Goal: Information Seeking & Learning: Learn about a topic

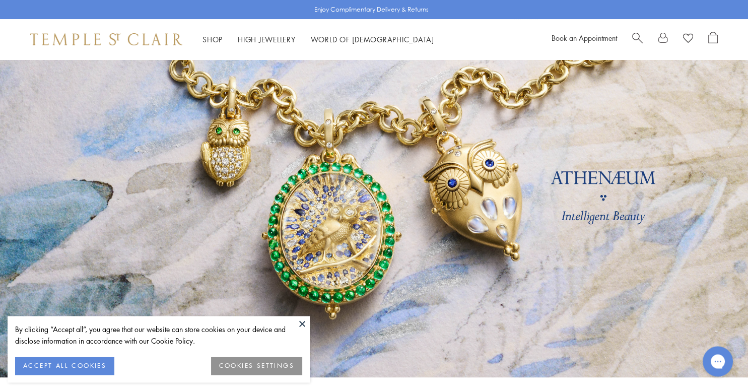
scroll to position [35, 0]
click at [303, 323] on button at bounding box center [302, 323] width 15 height 15
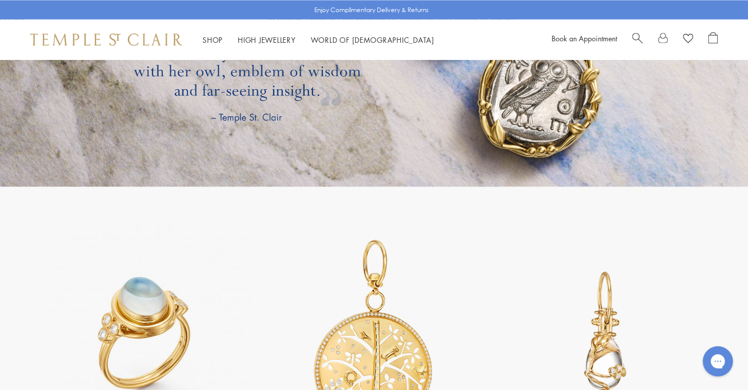
scroll to position [1968, 0]
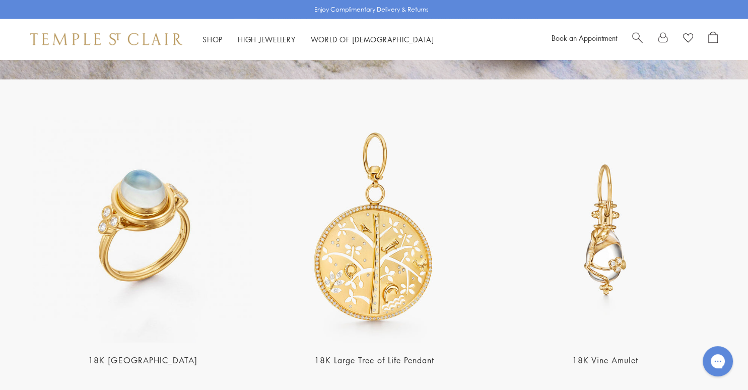
click at [616, 230] on img at bounding box center [605, 229] width 225 height 225
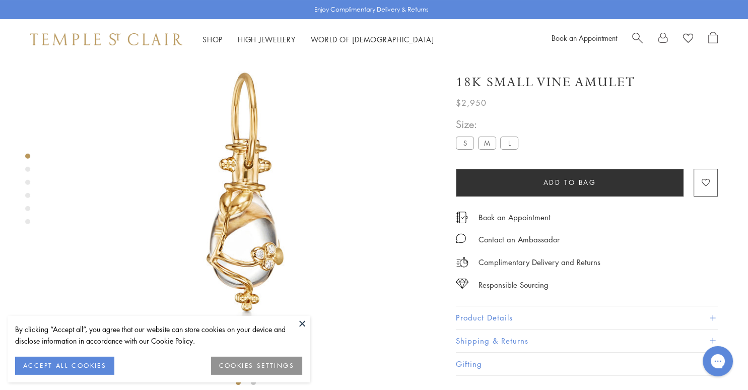
scroll to position [59, 0]
click at [78, 362] on button "ACCEPT ALL COOKIES" at bounding box center [64, 366] width 99 height 18
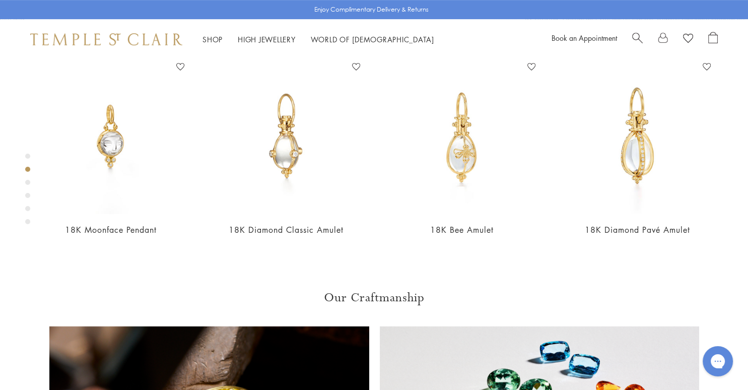
scroll to position [468, 0]
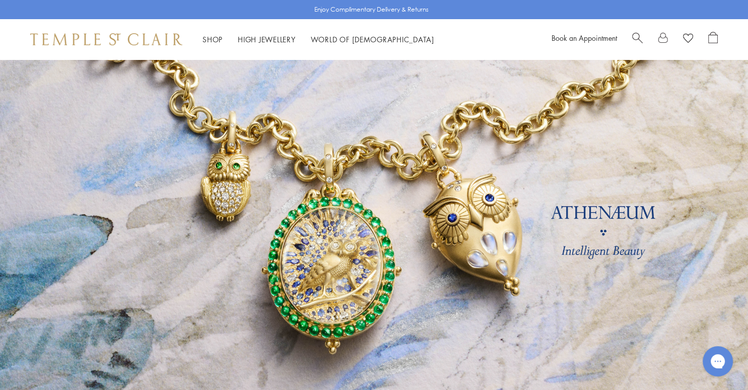
click at [635, 36] on span "Search" at bounding box center [638, 37] width 11 height 11
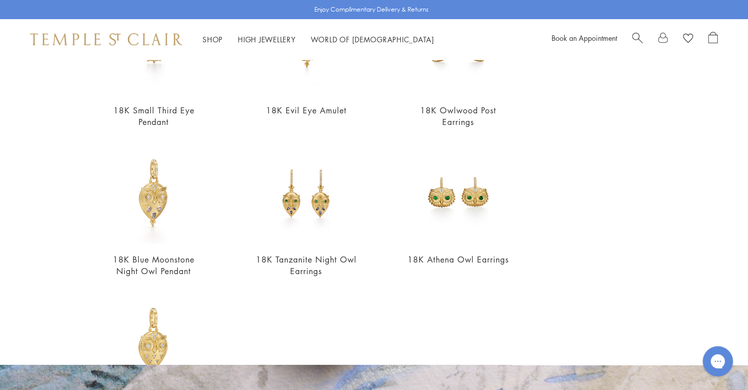
scroll to position [258, 0]
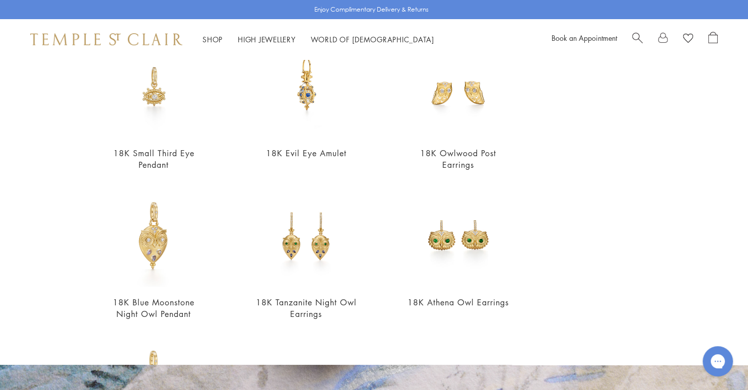
type input "***"
click at [473, 366] on link at bounding box center [374, 235] width 748 height 353
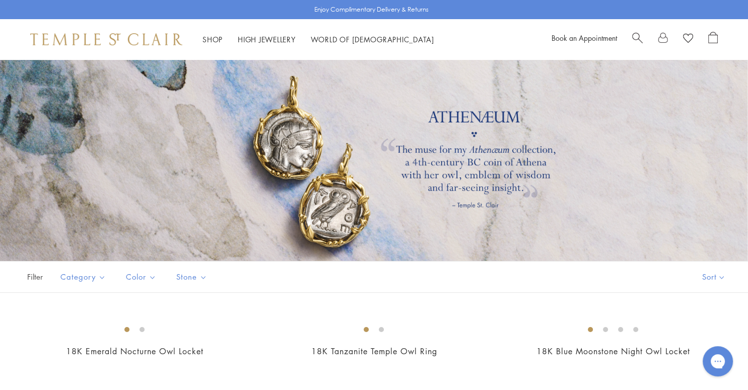
click at [634, 35] on span "Search" at bounding box center [638, 37] width 11 height 11
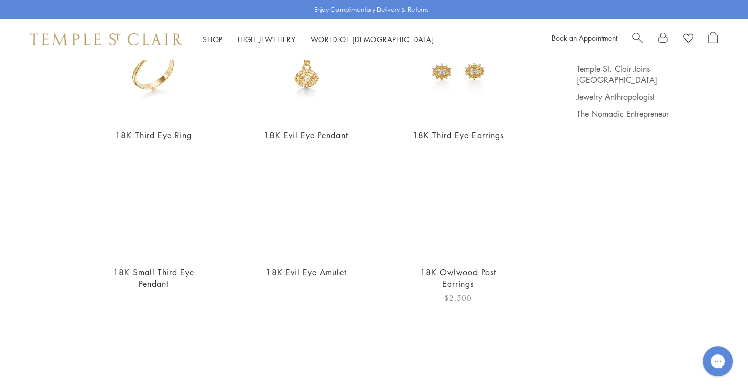
scroll to position [145, 0]
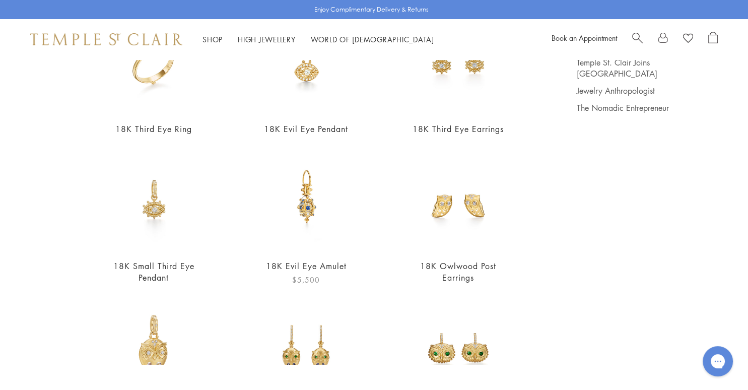
type input "***"
click at [303, 202] on img at bounding box center [306, 200] width 102 height 102
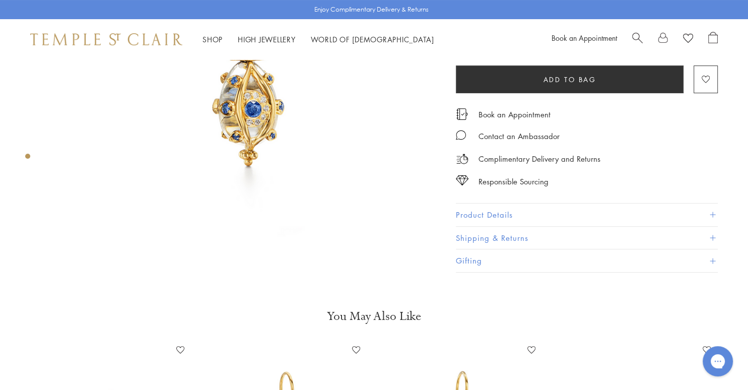
scroll to position [89, 0]
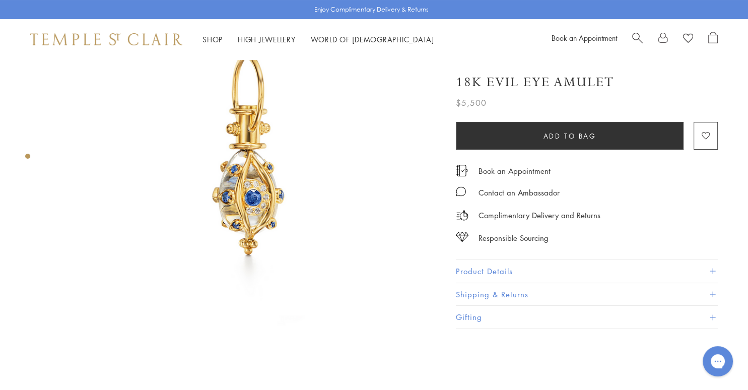
click at [139, 209] on img at bounding box center [245, 166] width 391 height 391
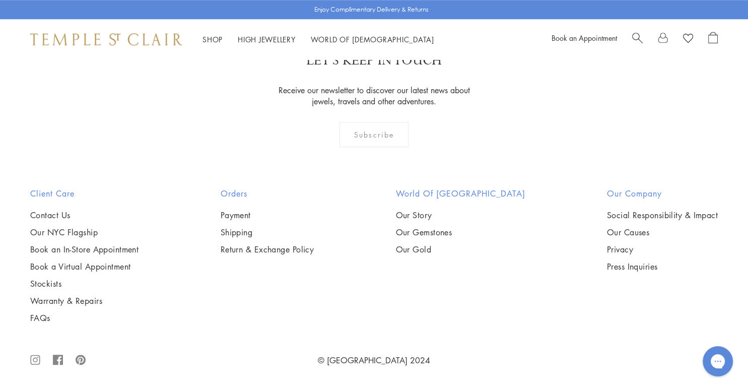
scroll to position [2001, 0]
click at [36, 68] on div "LET'S KEEP IN TOUCH Receive our newsletter to discover our latest news about je…" at bounding box center [374, 107] width 748 height 162
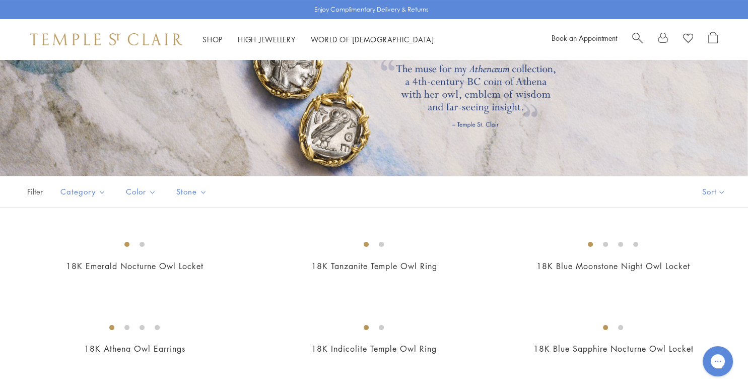
scroll to position [0, 0]
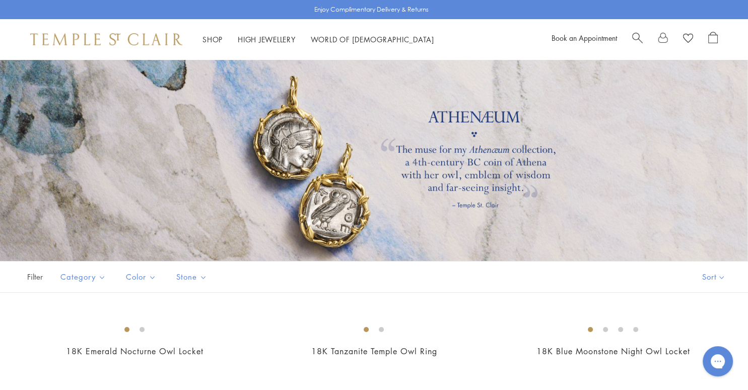
click at [634, 35] on span "Search" at bounding box center [638, 37] width 11 height 11
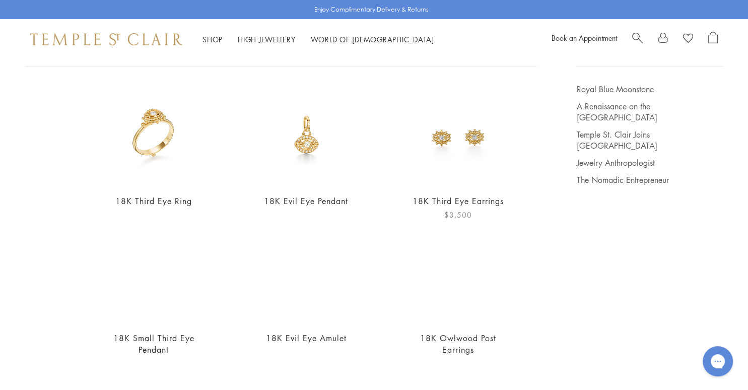
scroll to position [116, 0]
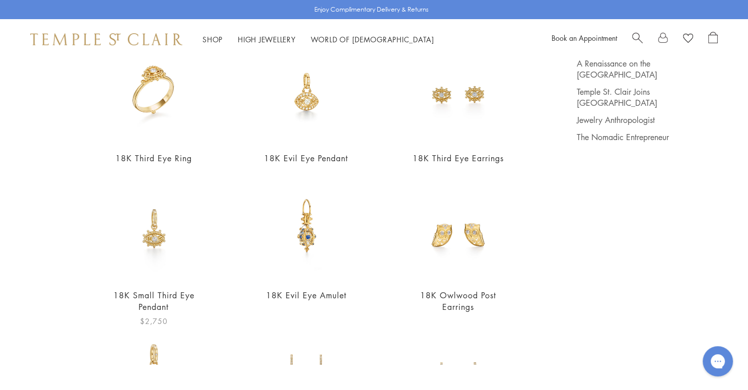
type input "***"
click at [153, 235] on img at bounding box center [154, 229] width 102 height 102
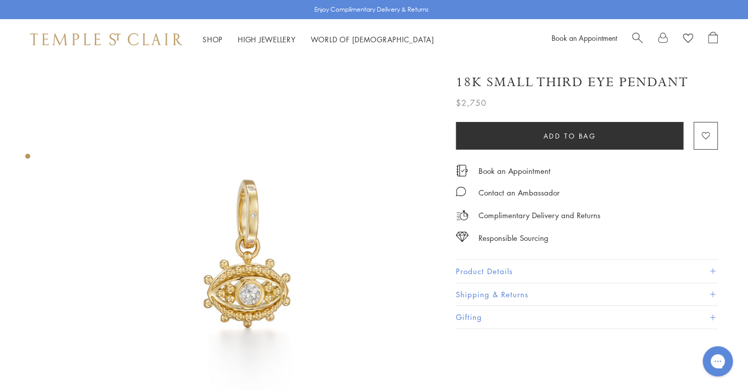
click at [716, 268] on button "Product Details" at bounding box center [587, 271] width 262 height 23
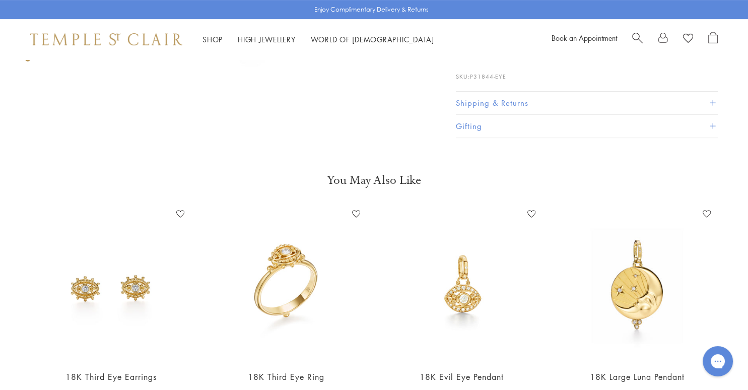
scroll to position [390, 0]
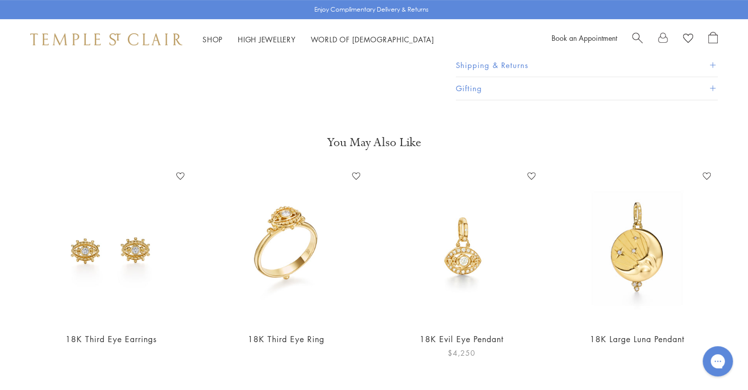
click at [470, 256] on img at bounding box center [462, 245] width 155 height 155
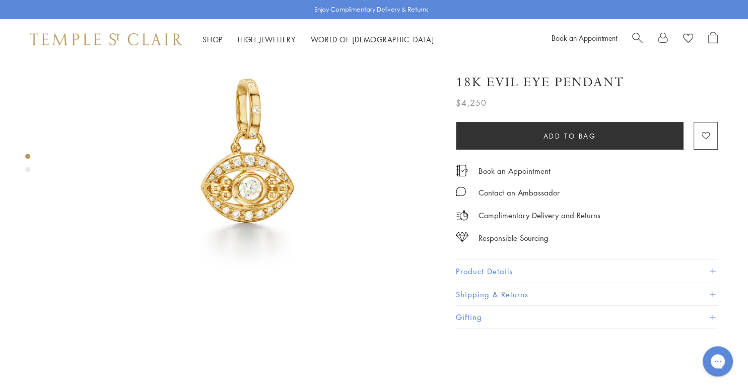
scroll to position [106, 0]
click at [715, 269] on span at bounding box center [713, 272] width 6 height 6
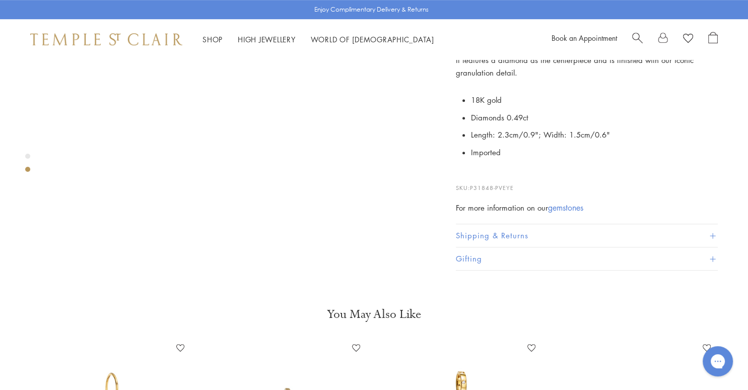
scroll to position [496, 0]
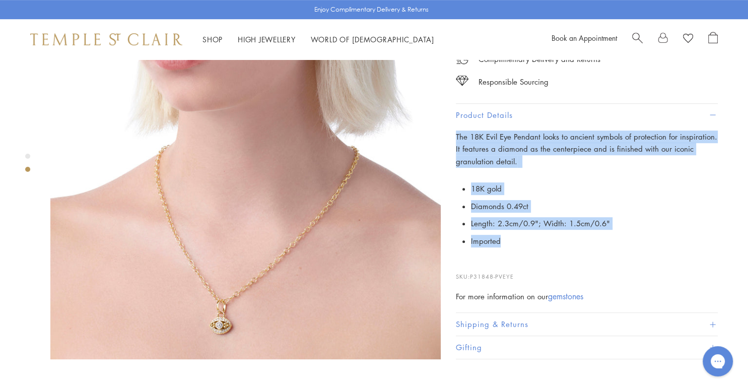
drag, startPoint x: 512, startPoint y: 228, endPoint x: 456, endPoint y: 125, distance: 117.3
click at [456, 131] on div "The 18K Evil Eye Pendant looks to ancient symbols of protection for inspiration…" at bounding box center [587, 217] width 262 height 172
copy div "The 18K Evil Eye Pendant looks to ancient symbols of protection for inspiration…"
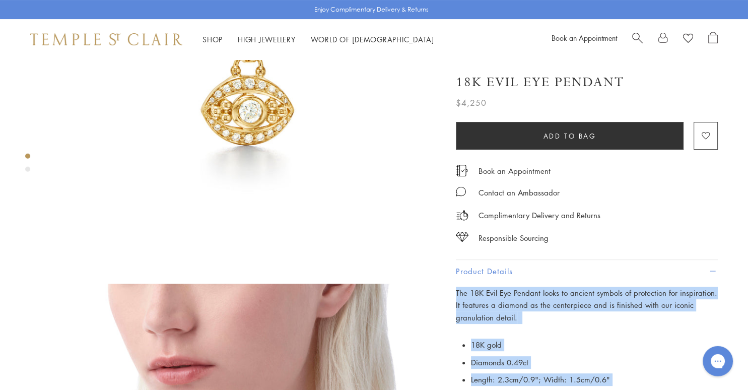
scroll to position [106, 0]
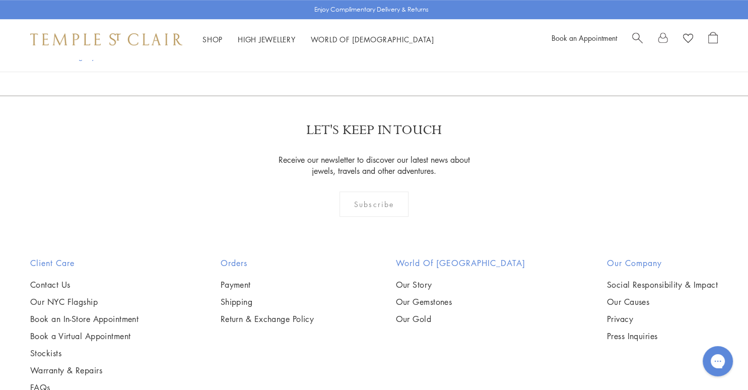
scroll to position [727, 0]
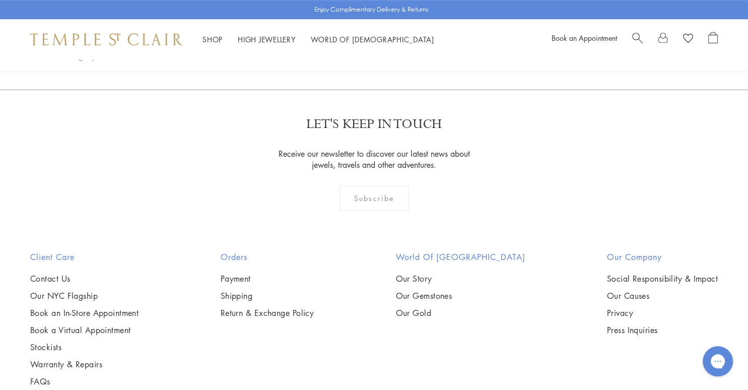
click at [635, 38] on span "Search" at bounding box center [638, 37] width 11 height 11
click at [641, 36] on span "Search" at bounding box center [638, 37] width 11 height 11
click at [639, 36] on span "Search" at bounding box center [638, 37] width 11 height 11
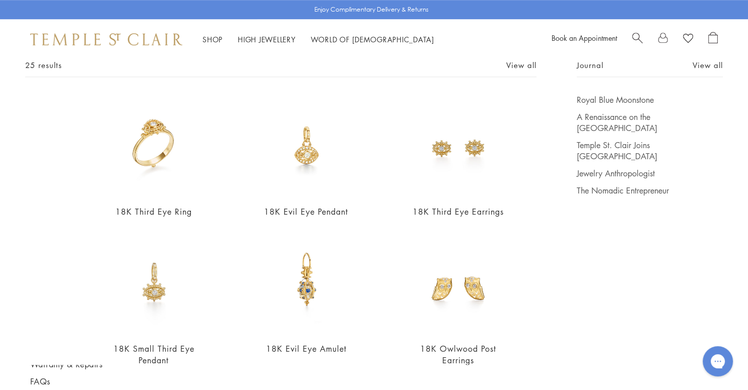
scroll to position [73, 0]
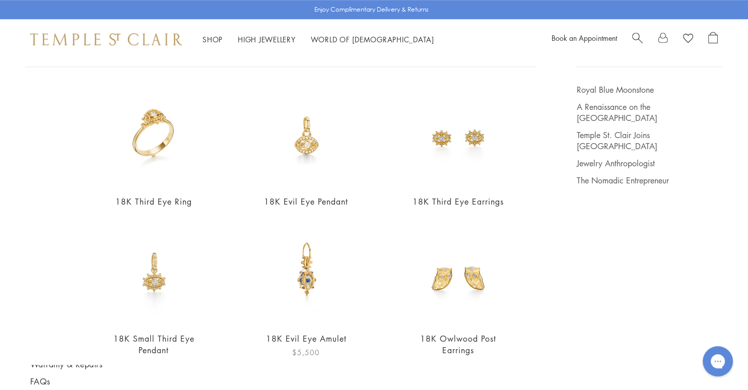
type input "***"
click at [302, 277] on img at bounding box center [306, 272] width 102 height 102
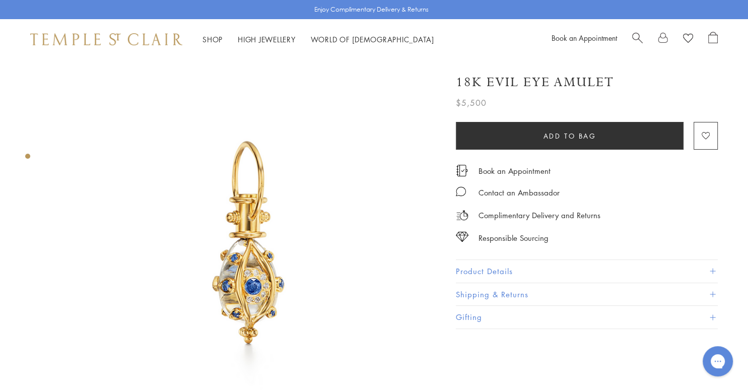
click at [346, 94] on img at bounding box center [245, 254] width 391 height 391
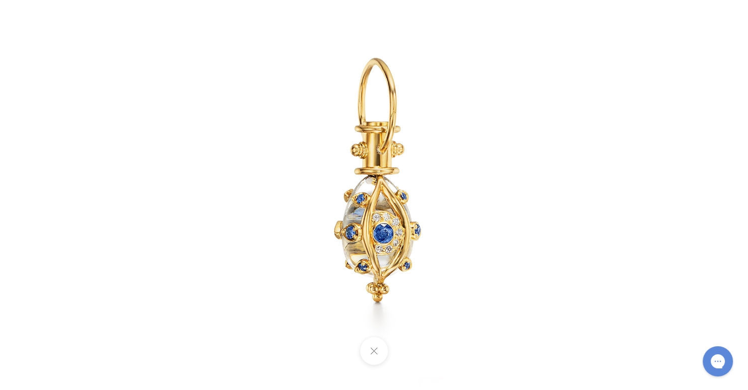
click at [592, 195] on img at bounding box center [375, 195] width 472 height 472
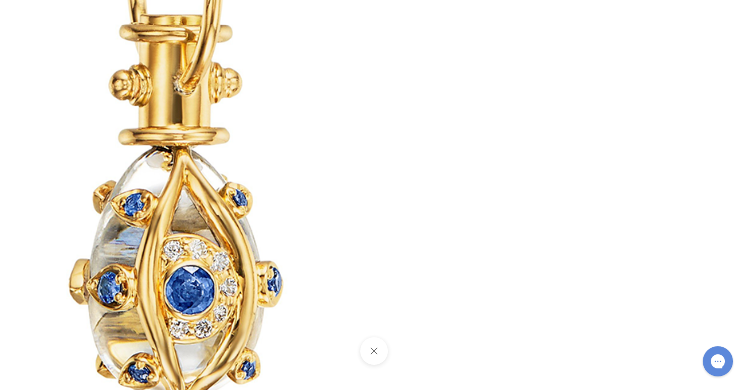
click at [375, 347] on button at bounding box center [374, 351] width 28 height 28
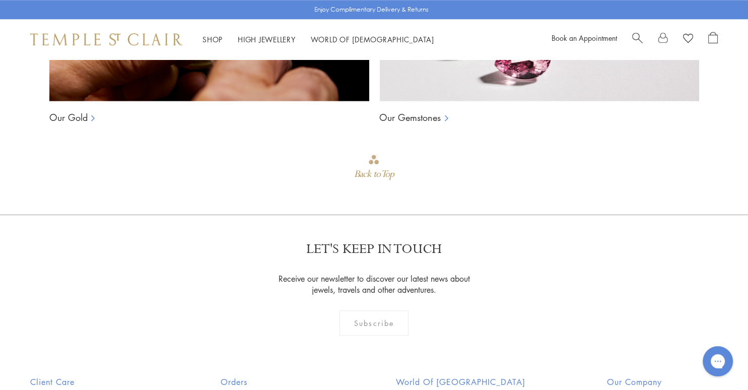
scroll to position [922, 0]
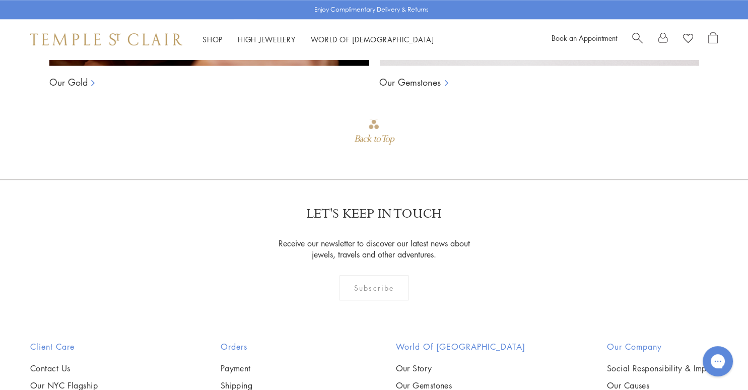
click at [640, 34] on span "Search" at bounding box center [638, 37] width 11 height 11
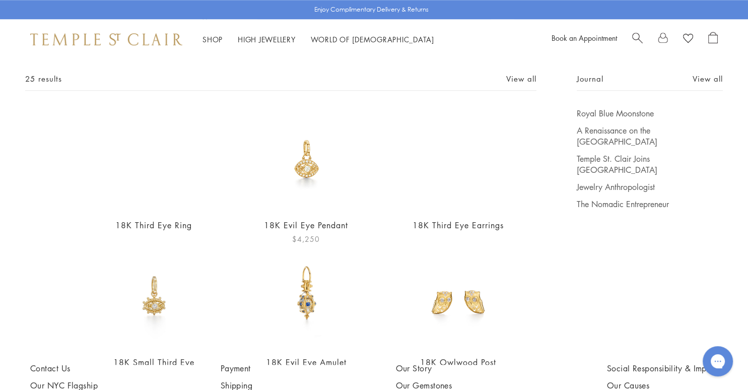
scroll to position [73, 0]
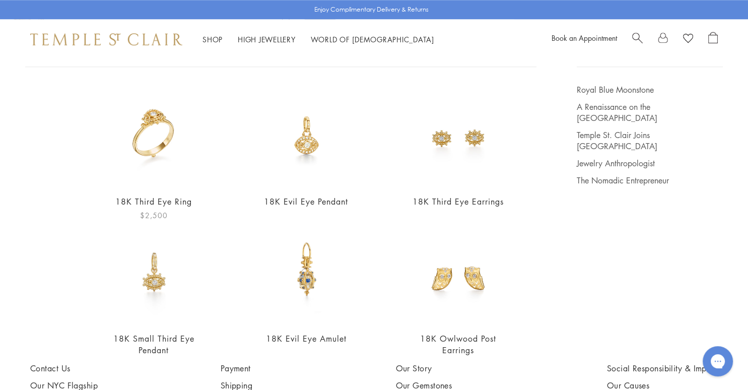
type input "***"
click at [146, 128] on img at bounding box center [154, 135] width 102 height 102
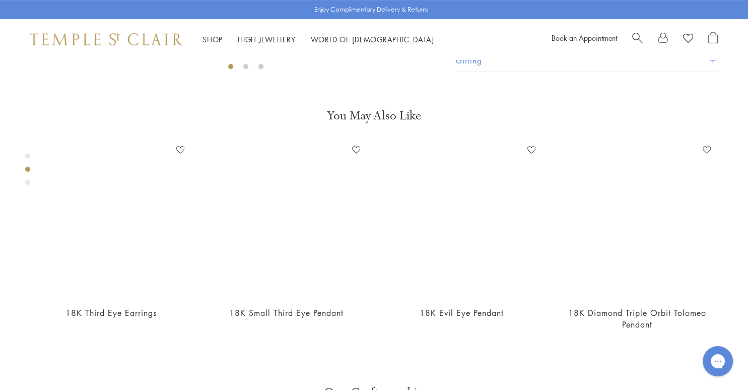
scroll to position [432, 0]
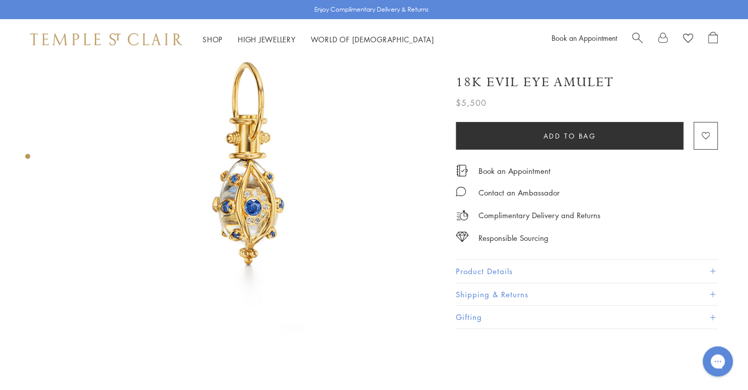
scroll to position [50, 0]
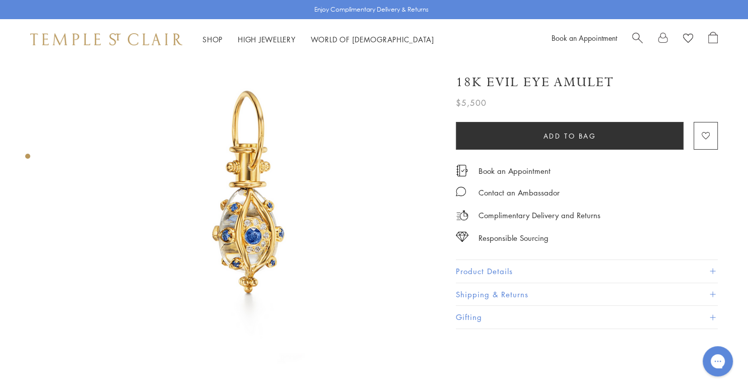
click at [637, 32] on span "Search" at bounding box center [638, 37] width 11 height 11
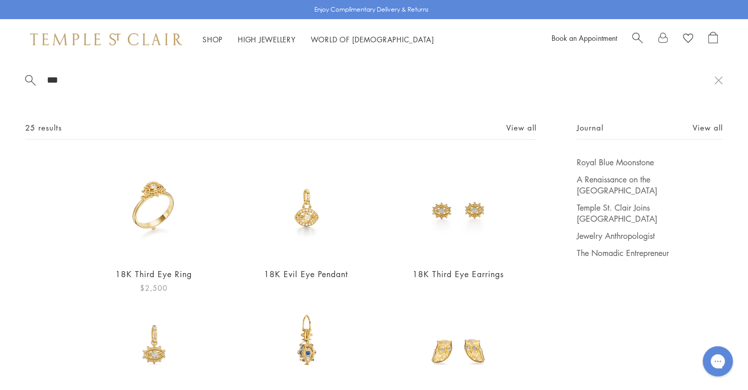
type input "***"
click at [148, 208] on img at bounding box center [154, 208] width 102 height 102
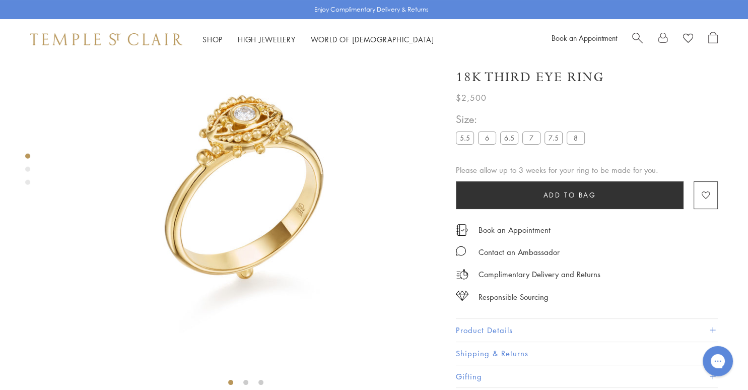
scroll to position [59, 0]
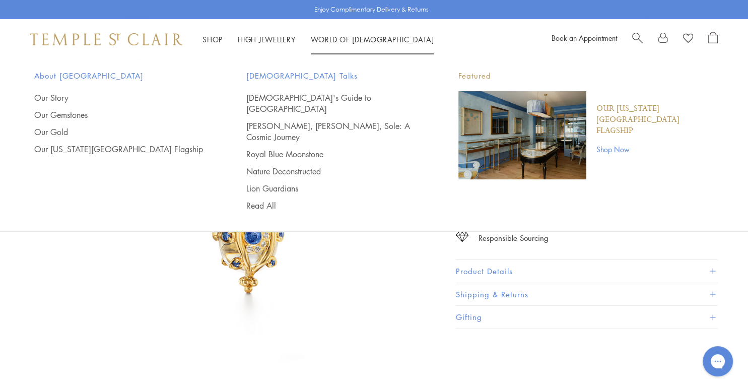
click at [636, 32] on span "Search" at bounding box center [638, 37] width 11 height 11
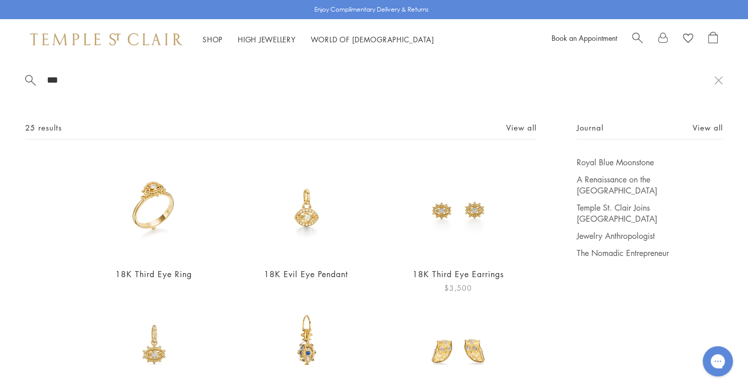
type input "***"
click at [461, 211] on img at bounding box center [459, 208] width 102 height 102
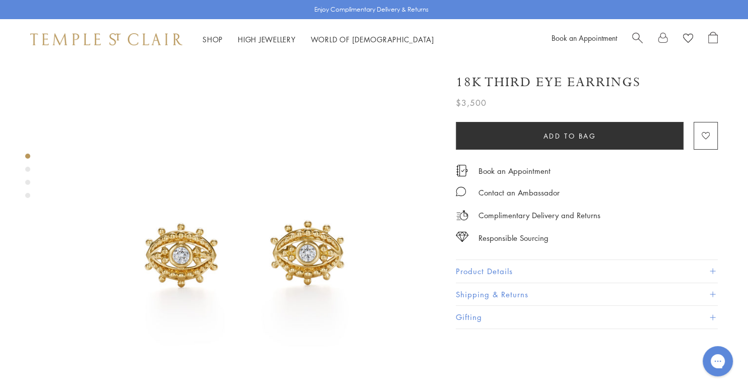
scroll to position [18, 0]
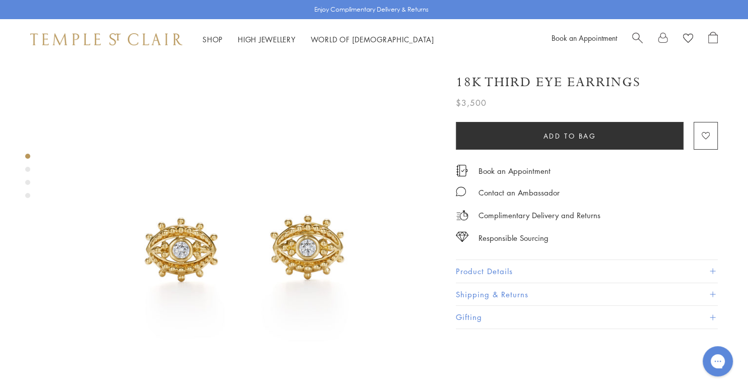
click at [26, 169] on div "Product gallery navigation" at bounding box center [27, 169] width 5 height 5
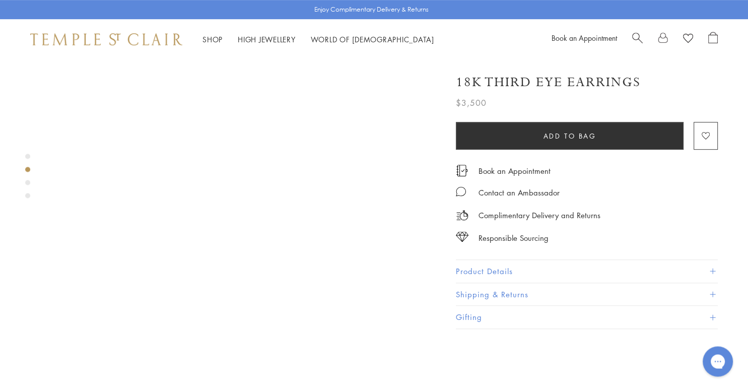
scroll to position [516, 0]
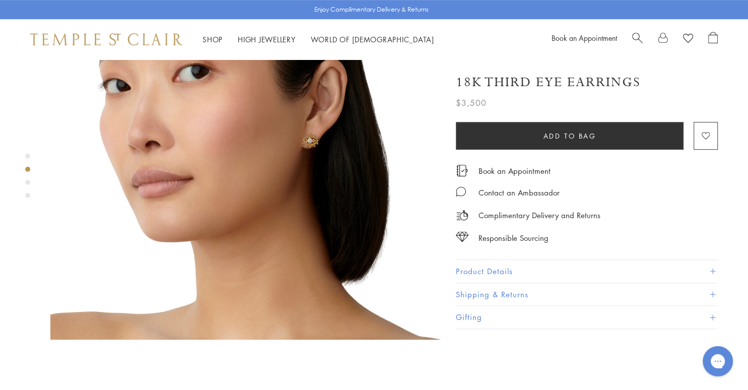
click at [27, 184] on div "Product gallery navigation" at bounding box center [27, 182] width 5 height 5
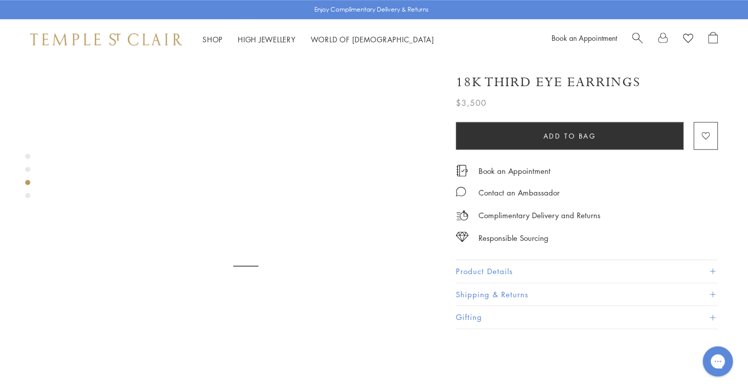
scroll to position [800, 0]
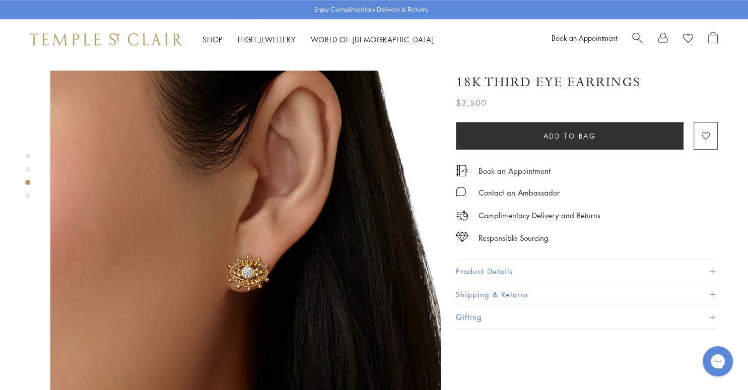
click at [29, 195] on div "Product gallery navigation" at bounding box center [27, 195] width 5 height 5
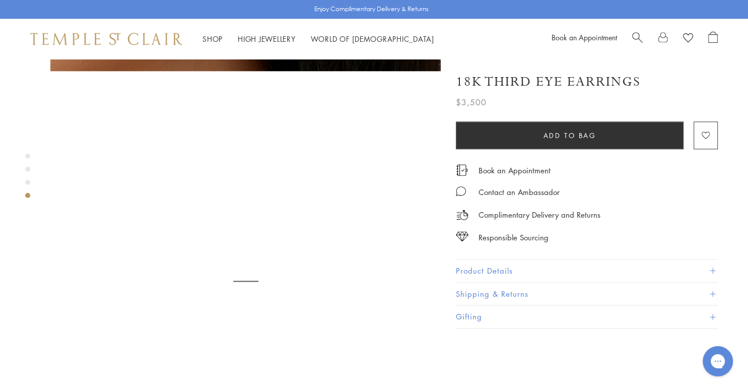
scroll to position [1190, 0]
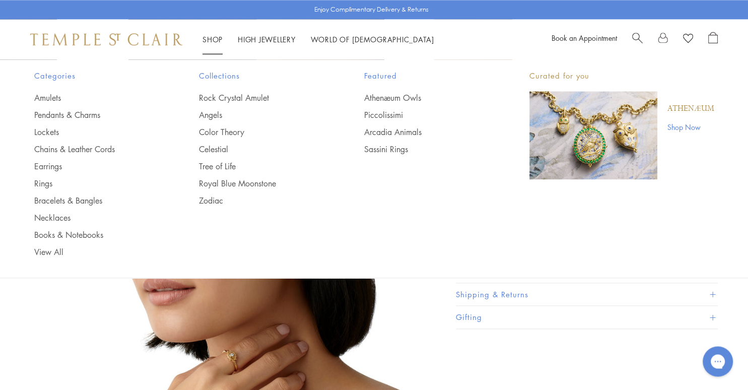
click at [635, 35] on span "Search" at bounding box center [638, 37] width 11 height 11
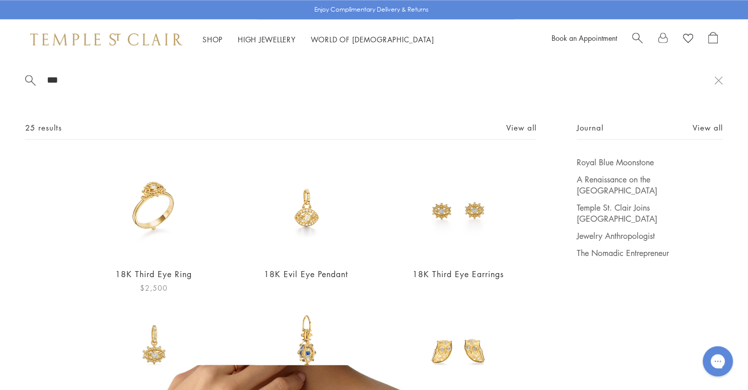
type input "***"
click at [161, 206] on img at bounding box center [154, 208] width 102 height 102
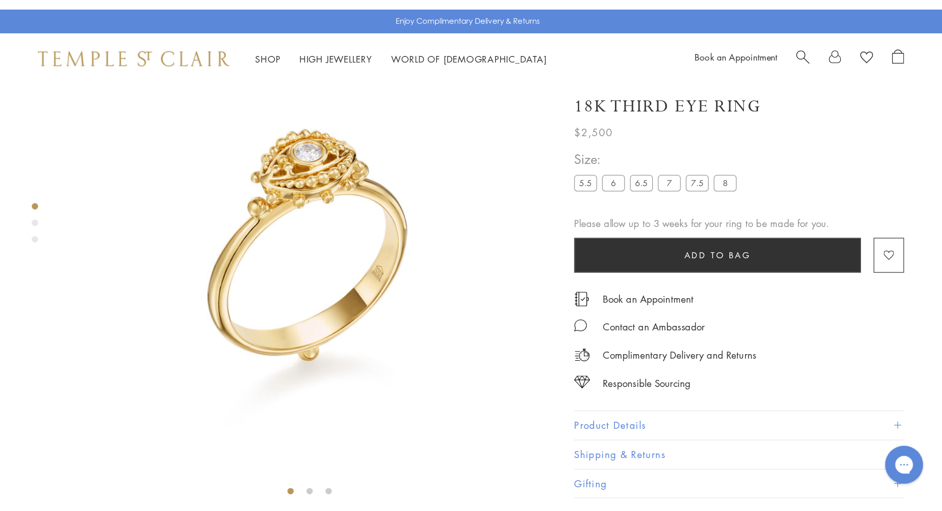
scroll to position [59, 0]
